Goal: Information Seeking & Learning: Learn about a topic

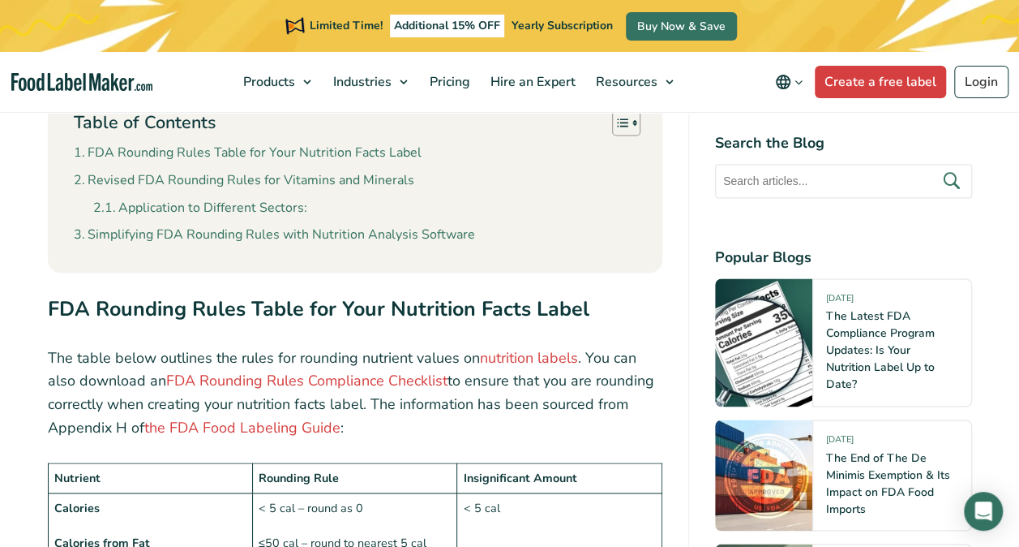
scroll to position [1076, 0]
click at [315, 426] on link "the FDA Food Labeling Guide" at bounding box center [242, 426] width 196 height 19
click at [341, 383] on link "FDA Rounding Rules Compliance Checklist" at bounding box center [306, 379] width 281 height 19
